Goal: Use online tool/utility: Utilize a website feature to perform a specific function

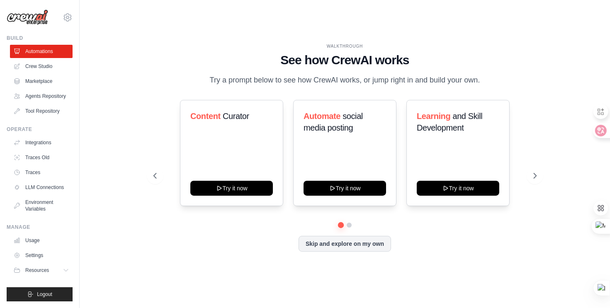
click at [144, 97] on div "WALKTHROUGH See how [PERSON_NAME] works Try a prompt below to see how [PERSON_N…" at bounding box center [345, 154] width 403 height 222
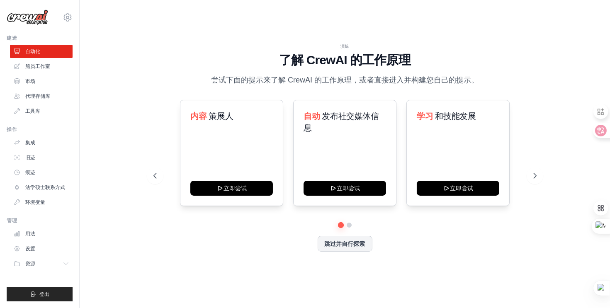
click at [171, 58] on h1 "了解 CrewAI 的工作原理" at bounding box center [344, 60] width 383 height 15
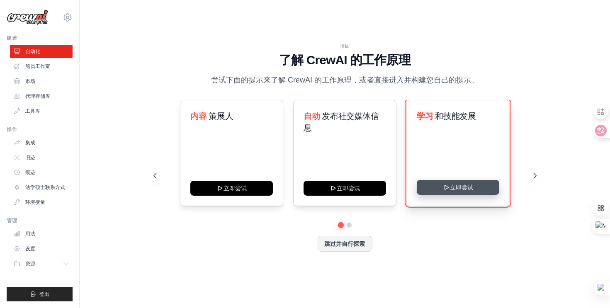
click at [445, 187] on icon at bounding box center [447, 187] width 4 height 4
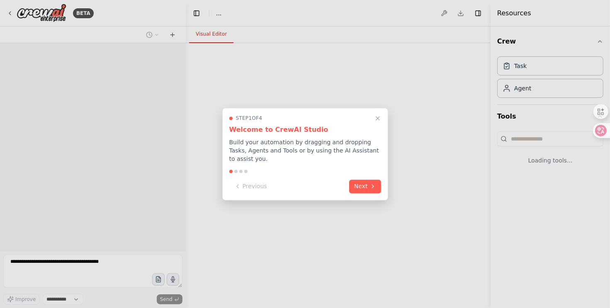
select select "****"
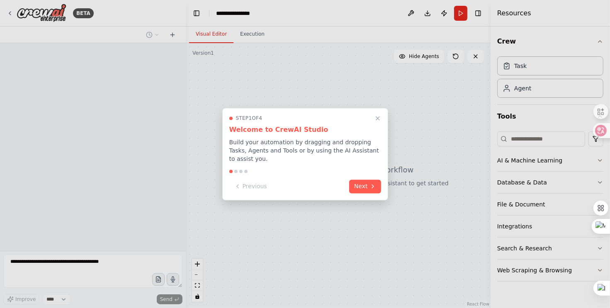
click at [560, 254] on div at bounding box center [305, 154] width 610 height 308
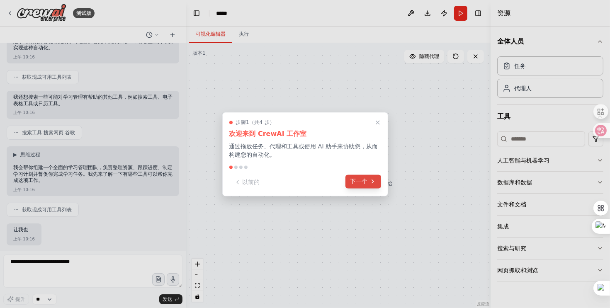
click at [351, 188] on button "下一个" at bounding box center [364, 182] width 36 height 14
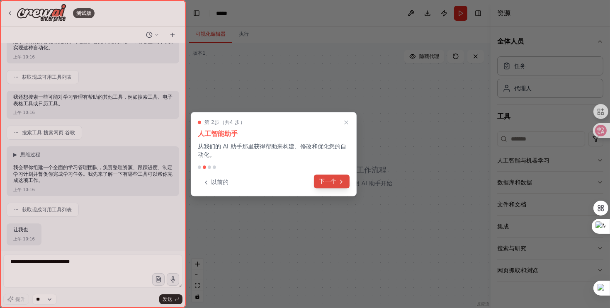
click at [323, 183] on font "下一个" at bounding box center [327, 181] width 17 height 7
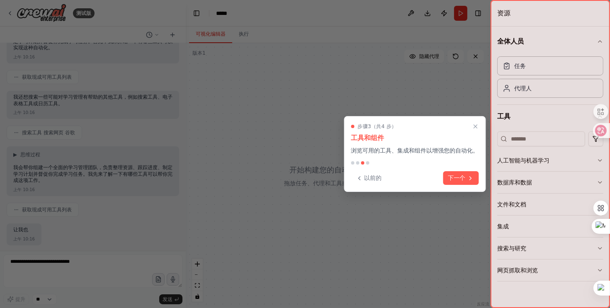
click at [456, 179] on font "下一个" at bounding box center [456, 178] width 17 height 7
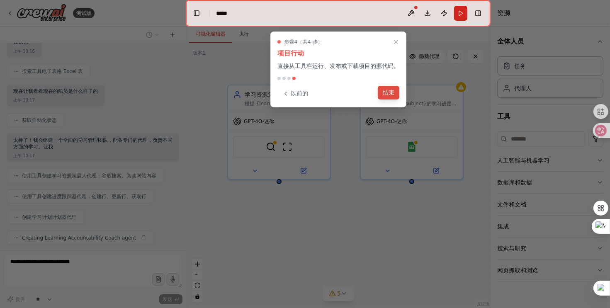
scroll to position [279, 0]
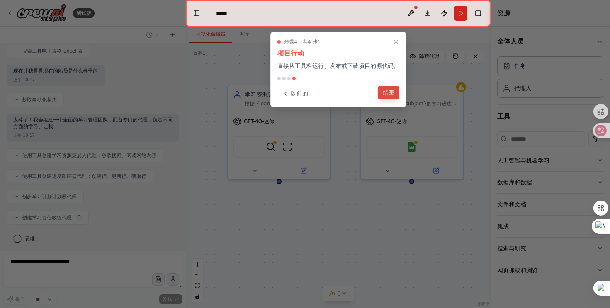
click at [391, 95] on font "结束" at bounding box center [389, 92] width 12 height 7
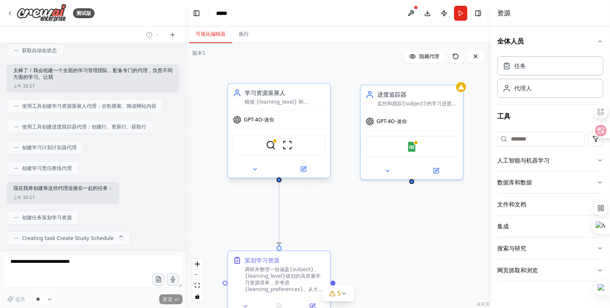
scroll to position [349, 0]
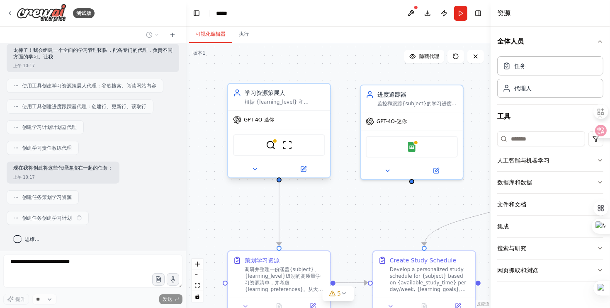
click at [307, 120] on div "GPT-4O-迷你" at bounding box center [279, 120] width 102 height 18
click at [340, 133] on div ".deletable-edge-delete-btn { width: 20px; height: 20px; border: 0px solid #ffff…" at bounding box center [338, 175] width 305 height 265
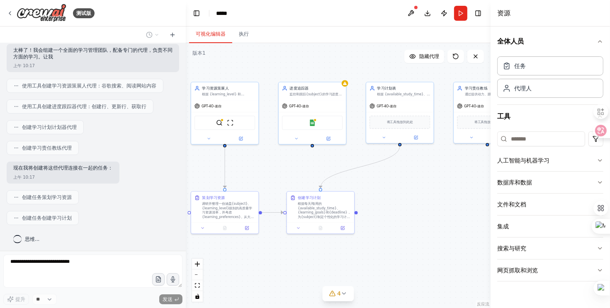
drag, startPoint x: 356, startPoint y: 71, endPoint x: 279, endPoint y: 50, distance: 79.5
click at [279, 50] on div ".deletable-edge-delete-btn { width: 20px; height: 20px; border: 0px solid #ffff…" at bounding box center [338, 175] width 305 height 265
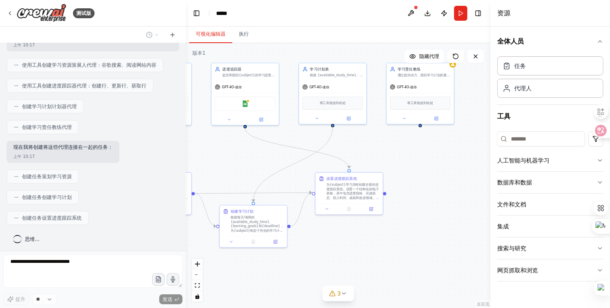
drag, startPoint x: 323, startPoint y: 170, endPoint x: 257, endPoint y: 155, distance: 67.6
click at [257, 155] on div ".deletable-edge-delete-btn { width: 20px; height: 20px; border: 0px solid #ffff…" at bounding box center [338, 175] width 305 height 265
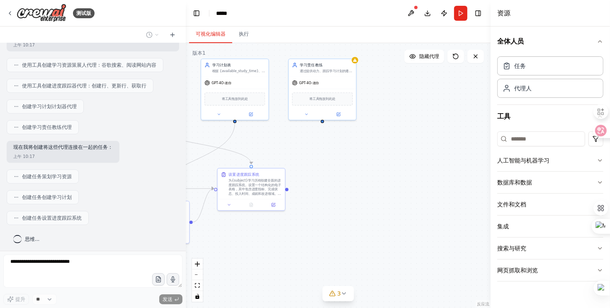
drag, startPoint x: 457, startPoint y: 147, endPoint x: 359, endPoint y: 143, distance: 98.0
click at [359, 143] on div ".deletable-edge-delete-btn { width: 20px; height: 20px; border: 0px solid #ffff…" at bounding box center [338, 175] width 305 height 265
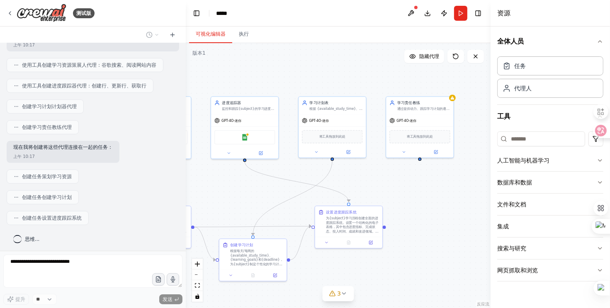
scroll to position [390, 0]
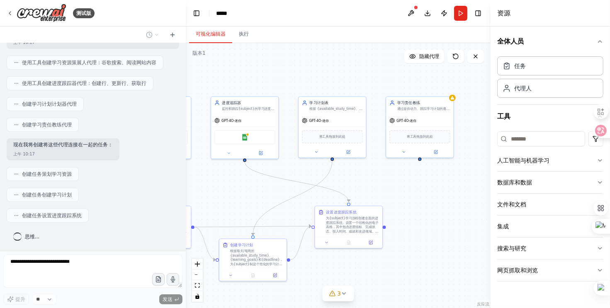
drag, startPoint x: 362, startPoint y: 152, endPoint x: 450, endPoint y: 178, distance: 91.7
click at [450, 178] on div ".deletable-edge-delete-btn { width: 20px; height: 20px; border: 0px solid #ffff…" at bounding box center [338, 175] width 305 height 265
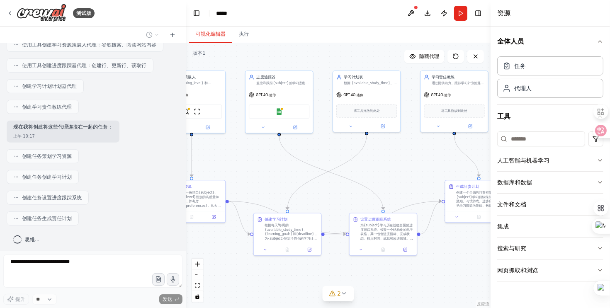
drag, startPoint x: 365, startPoint y: 180, endPoint x: 409, endPoint y: 166, distance: 46.2
click at [409, 166] on div ".deletable-edge-delete-btn { width: 20px; height: 20px; border: 0px solid #ffff…" at bounding box center [338, 175] width 305 height 265
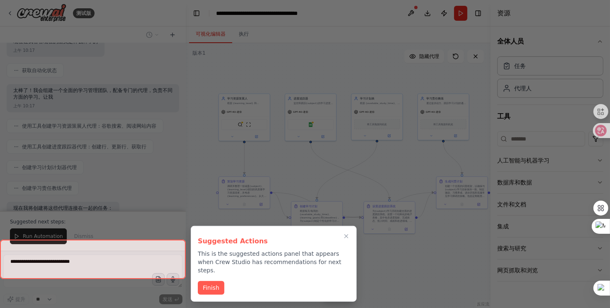
scroll to position [280, 0]
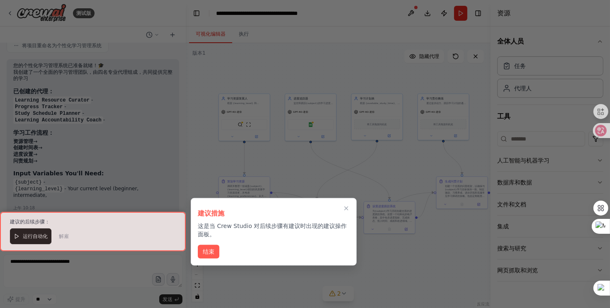
click at [40, 239] on div at bounding box center [93, 231] width 186 height 39
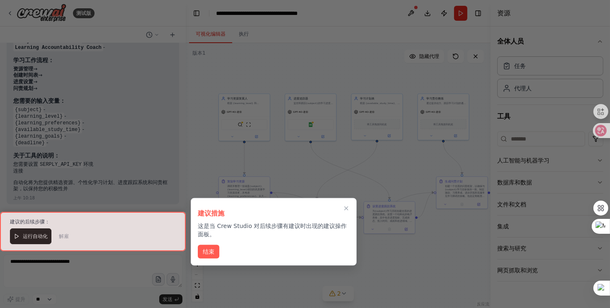
scroll to position [730, 0]
click at [204, 246] on button "结束" at bounding box center [209, 251] width 22 height 14
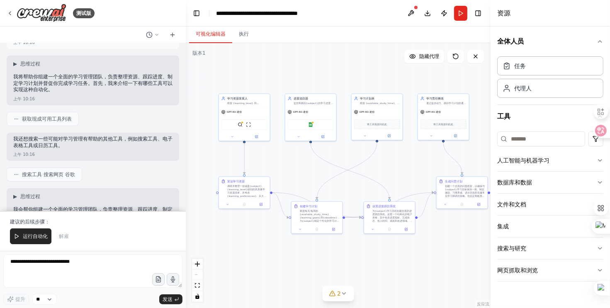
scroll to position [25, 0]
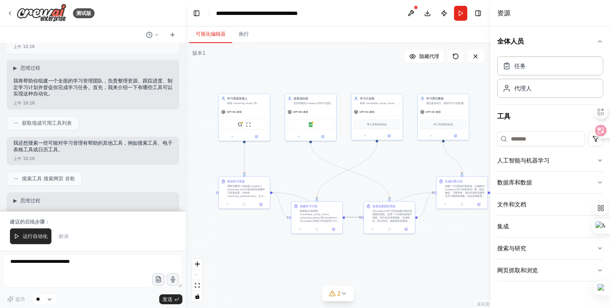
drag, startPoint x: 158, startPoint y: 168, endPoint x: 137, endPoint y: 118, distance: 54.7
click at [138, 119] on div "获取现成可用工具列表" at bounding box center [93, 123] width 173 height 14
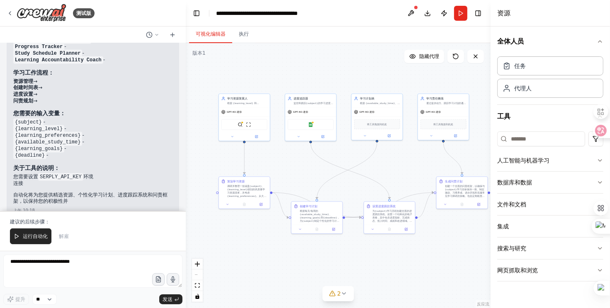
scroll to position [730, 0]
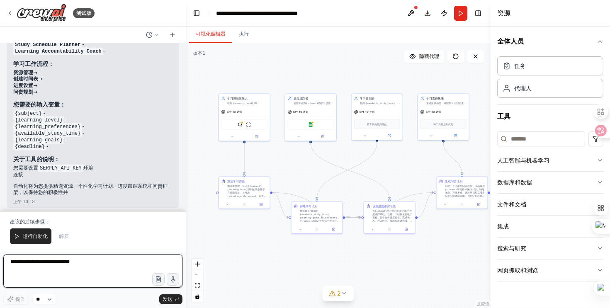
click at [90, 271] on textarea at bounding box center [92, 271] width 179 height 33
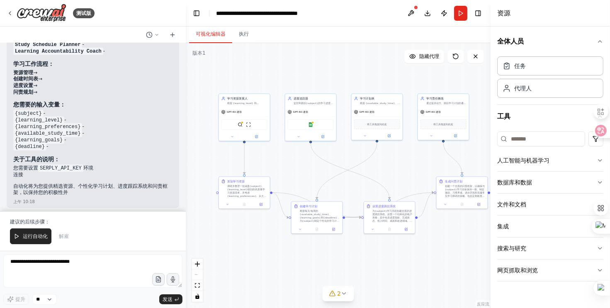
click at [370, 273] on div ".deletable-edge-delete-btn { width: 20px; height: 20px; border: 0px solid #ffff…" at bounding box center [338, 175] width 305 height 265
click at [294, 174] on div ".deletable-edge-delete-btn { width: 20px; height: 20px; border: 0px solid #ffff…" at bounding box center [338, 175] width 305 height 265
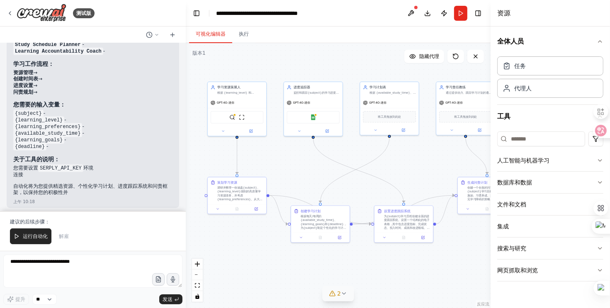
click at [336, 296] on div "2" at bounding box center [335, 294] width 12 height 8
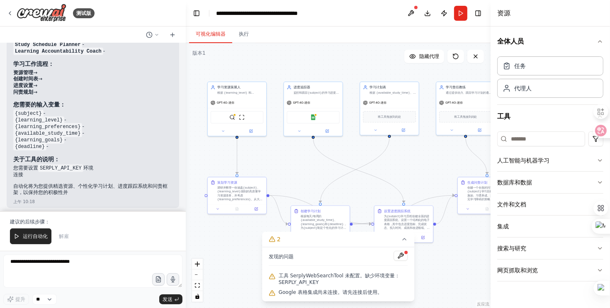
click at [461, 254] on div ".deletable-edge-delete-btn { width: 20px; height: 20px; border: 0px solid #ffff…" at bounding box center [338, 175] width 305 height 265
click at [398, 257] on button at bounding box center [401, 256] width 14 height 10
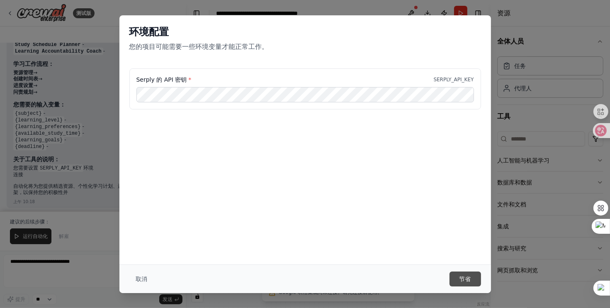
click at [458, 278] on button "节省" at bounding box center [466, 279] width 32 height 15
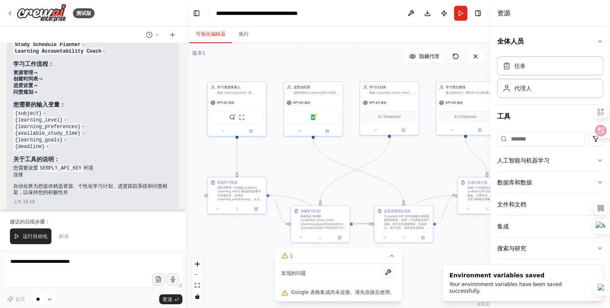
click at [392, 275] on button at bounding box center [388, 273] width 14 height 10
click at [390, 275] on div at bounding box center [388, 273] width 14 height 11
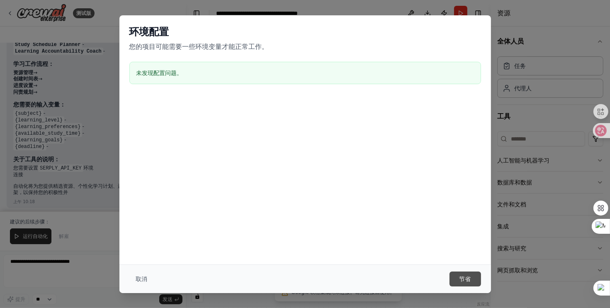
click at [467, 278] on font "节省" at bounding box center [466, 279] width 12 height 7
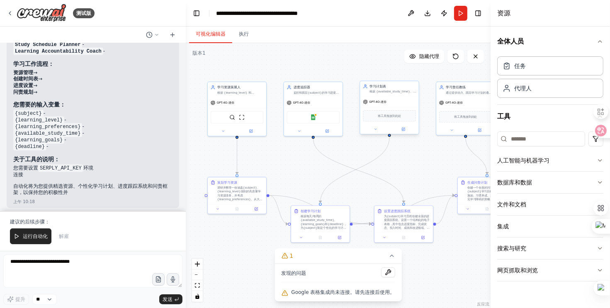
click at [367, 89] on div "学习计划表 根据 {available_study_time}、{learning_goals} 和 {deadline} 为 {subject} 创建个性化…" at bounding box center [389, 89] width 53 height 10
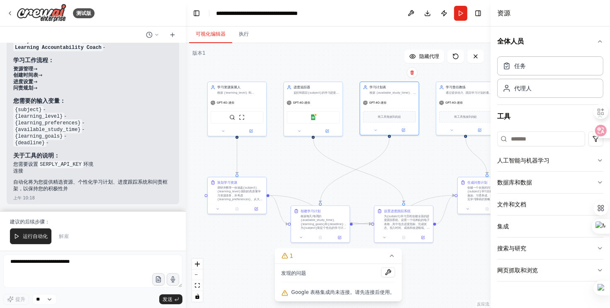
scroll to position [625, 0]
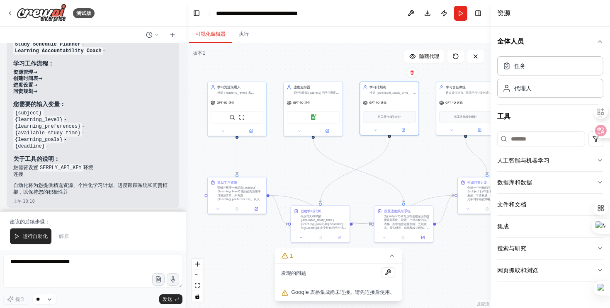
click at [362, 43] on div "可视化编辑器 执行" at bounding box center [338, 35] width 305 height 17
click at [386, 273] on button at bounding box center [388, 273] width 14 height 10
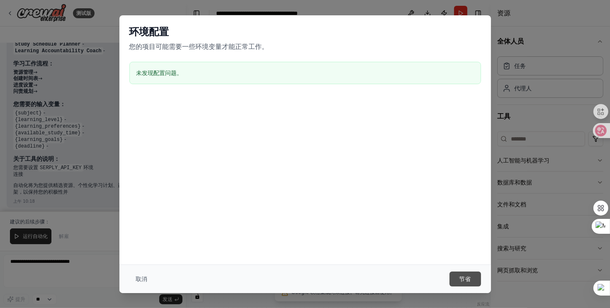
click at [453, 283] on button "节省" at bounding box center [466, 279] width 32 height 15
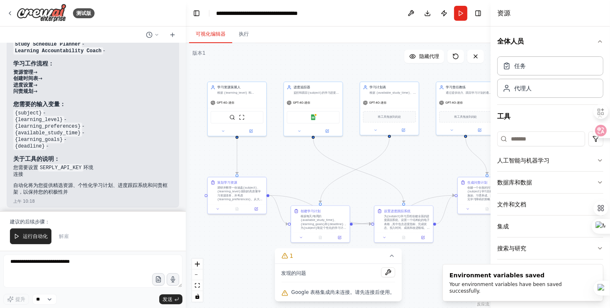
click at [450, 246] on div ".deletable-edge-delete-btn { width: 20px; height: 20px; border: 0px solid #ffff…" at bounding box center [338, 175] width 305 height 265
click at [601, 39] on icon "button" at bounding box center [600, 41] width 7 height 7
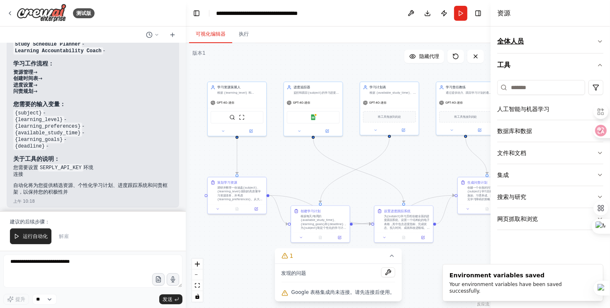
click at [601, 39] on icon "button" at bounding box center [600, 41] width 7 height 7
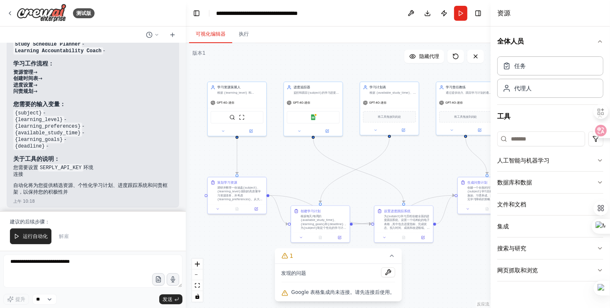
click at [417, 171] on div ".deletable-edge-delete-btn { width: 20px; height: 20px; border: 0px solid #ffff…" at bounding box center [338, 175] width 305 height 265
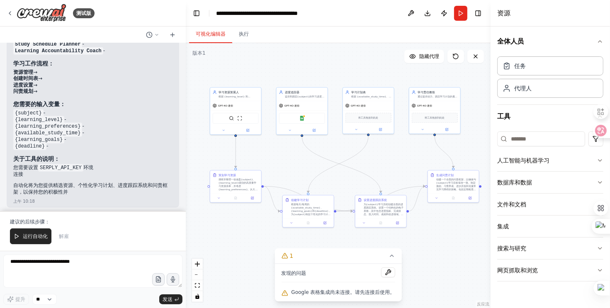
drag, startPoint x: 437, startPoint y: 172, endPoint x: 414, endPoint y: 164, distance: 24.1
click at [414, 164] on div ".deletable-edge-delete-btn { width: 20px; height: 20px; border: 0px solid #ffff…" at bounding box center [338, 175] width 305 height 265
click at [435, 239] on div ".deletable-edge-delete-btn { width: 20px; height: 20px; border: 0px solid #ffff…" at bounding box center [338, 175] width 305 height 265
click at [45, 241] on button "运行自动化" at bounding box center [30, 237] width 41 height 16
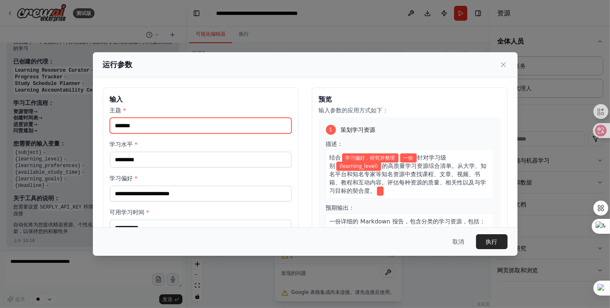
click at [247, 123] on input "主题 *" at bounding box center [201, 126] width 182 height 16
click at [246, 122] on input "主题 *" at bounding box center [201, 126] width 182 height 16
type input "*"
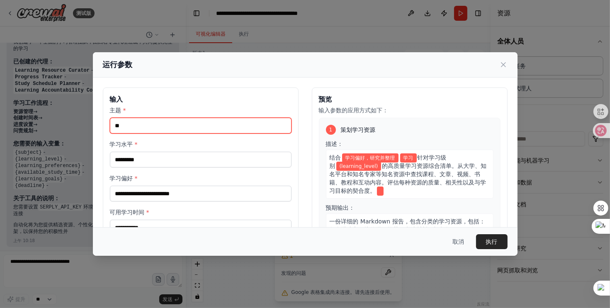
click at [158, 124] on input "**" at bounding box center [201, 126] width 182 height 16
click at [164, 128] on input "******" at bounding box center [201, 126] width 182 height 16
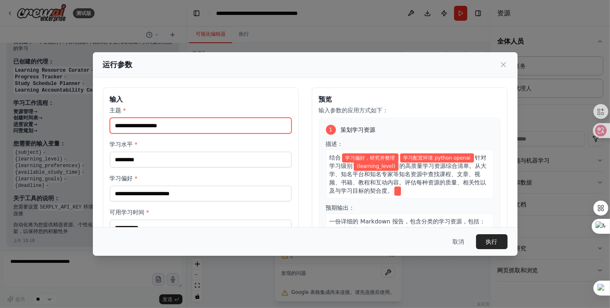
type input "**********"
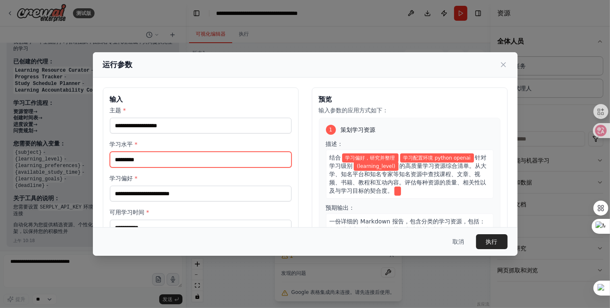
click at [178, 166] on input "学习水平 *" at bounding box center [201, 160] width 182 height 16
click at [185, 166] on input "学习水平 *" at bounding box center [201, 160] width 182 height 16
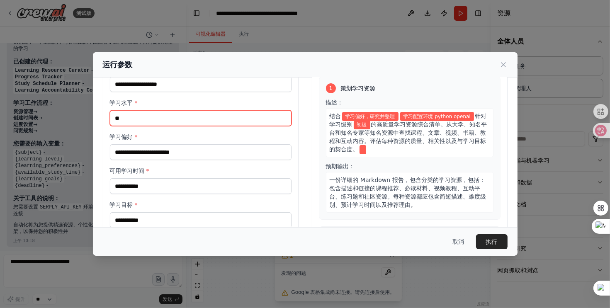
type input "**"
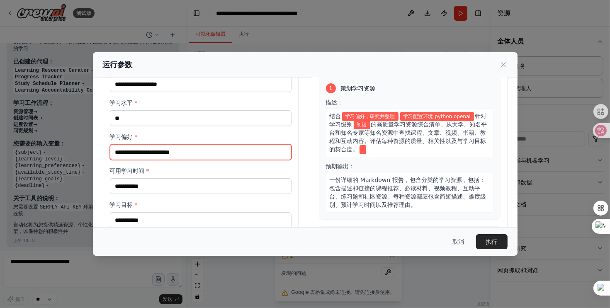
click at [209, 155] on input "学习偏好 *" at bounding box center [201, 152] width 182 height 16
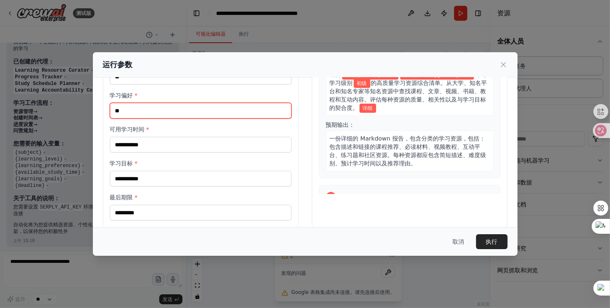
type input "**"
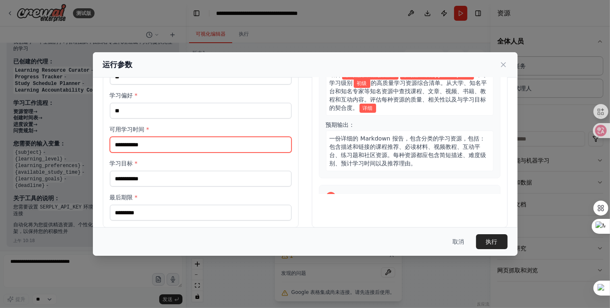
click at [239, 150] on input "可用学习时间 *" at bounding box center [201, 145] width 182 height 16
type input "***"
click at [171, 187] on div "**********" at bounding box center [201, 121] width 182 height 197
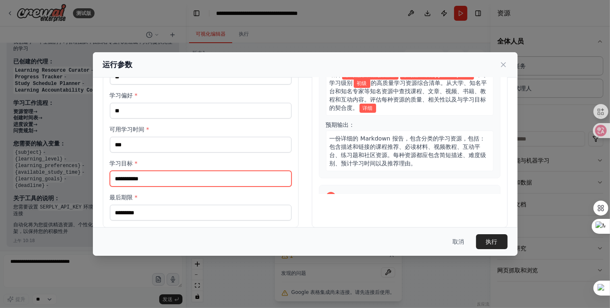
click at [178, 179] on input "学习目标 *" at bounding box center [201, 179] width 182 height 16
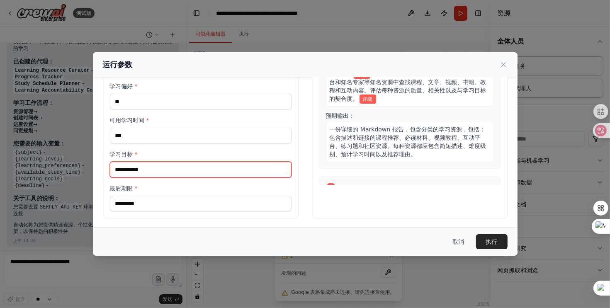
click at [178, 172] on input "学习目标 *" at bounding box center [201, 170] width 182 height 16
type input "**********"
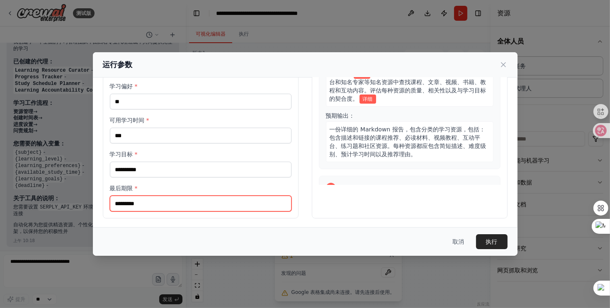
click at [175, 207] on input "最后期限 *" at bounding box center [201, 204] width 182 height 16
click at [215, 201] on input "最后期限 *" at bounding box center [201, 204] width 182 height 16
type input "***"
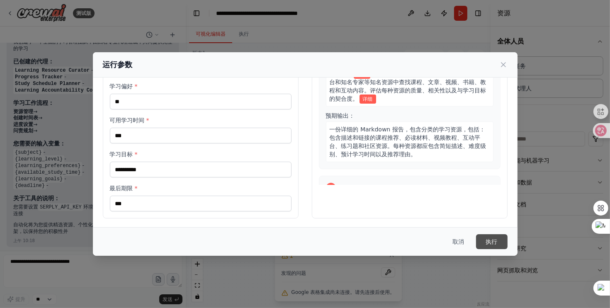
click at [493, 245] on font "执行" at bounding box center [492, 242] width 12 height 8
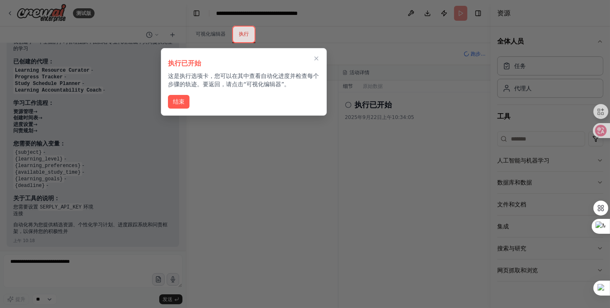
click at [251, 37] on div at bounding box center [243, 34] width 23 height 17
click at [319, 55] on icon "关闭演练" at bounding box center [316, 58] width 7 height 7
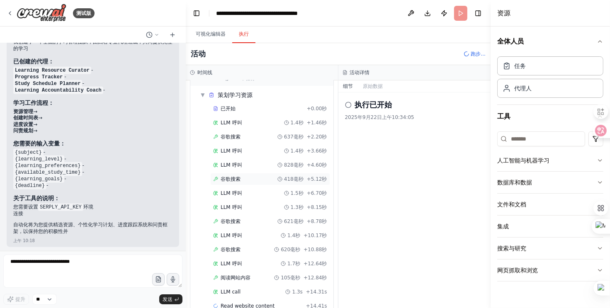
scroll to position [37, 0]
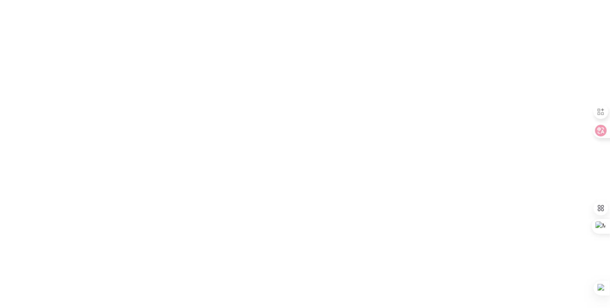
click at [398, 0] on html "Original text Rate this translation Your feedback will be used to help improve …" at bounding box center [305, 0] width 610 height 0
click at [216, 0] on html "Original text Rate this translation Your feedback will be used to help improve …" at bounding box center [305, 0] width 610 height 0
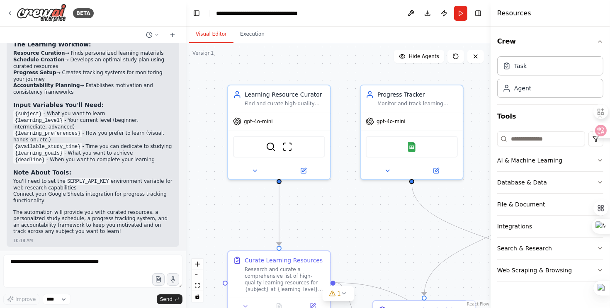
click at [332, 208] on div ".deletable-edge-delete-btn { width: 20px; height: 20px; border: 0px solid #ffff…" at bounding box center [338, 175] width 305 height 265
click at [347, 117] on div ".deletable-edge-delete-btn { width: 20px; height: 20px; border: 0px solid #ffff…" at bounding box center [338, 175] width 305 height 265
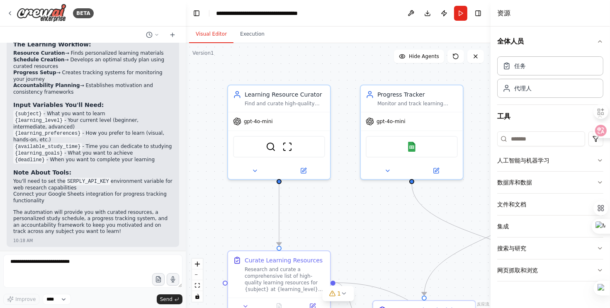
scroll to position [618, 0]
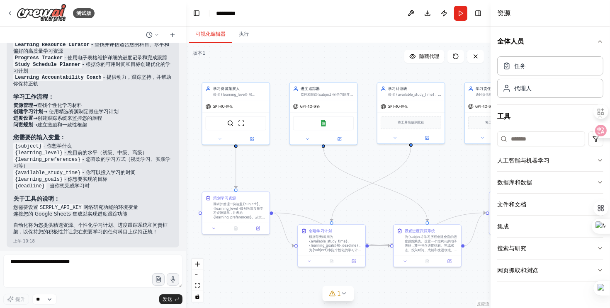
drag, startPoint x: 384, startPoint y: 229, endPoint x: 304, endPoint y: 180, distance: 94.2
click at [304, 180] on div ".deletable-edge-delete-btn { width: 20px; height: 20px; border: 0px solid #ffff…" at bounding box center [338, 175] width 305 height 265
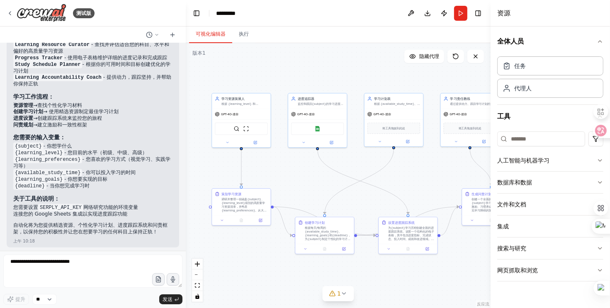
drag, startPoint x: 413, startPoint y: 170, endPoint x: 397, endPoint y: 161, distance: 18.6
click at [397, 161] on div ".deletable-edge-delete-btn { width: 20px; height: 20px; border: 0px solid #ffff…" at bounding box center [338, 175] width 305 height 265
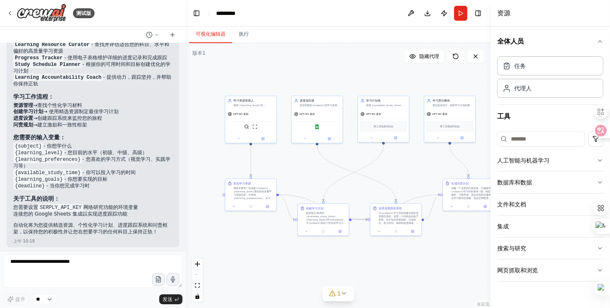
drag, startPoint x: 417, startPoint y: 174, endPoint x: 405, endPoint y: 168, distance: 12.8
click at [407, 169] on div ".deletable-edge-delete-btn { width: 20px; height: 20px; border: 0px solid #ffff…" at bounding box center [338, 175] width 305 height 265
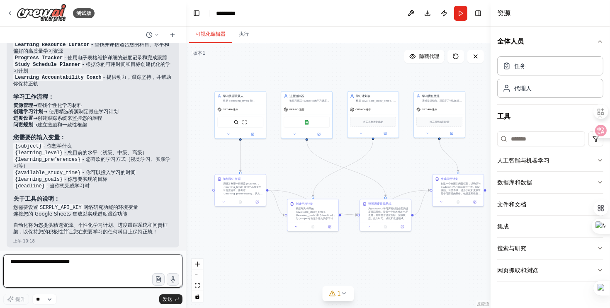
click at [117, 276] on textarea at bounding box center [92, 271] width 179 height 33
click at [108, 263] on textarea at bounding box center [92, 271] width 179 height 33
